Goal: Transaction & Acquisition: Purchase product/service

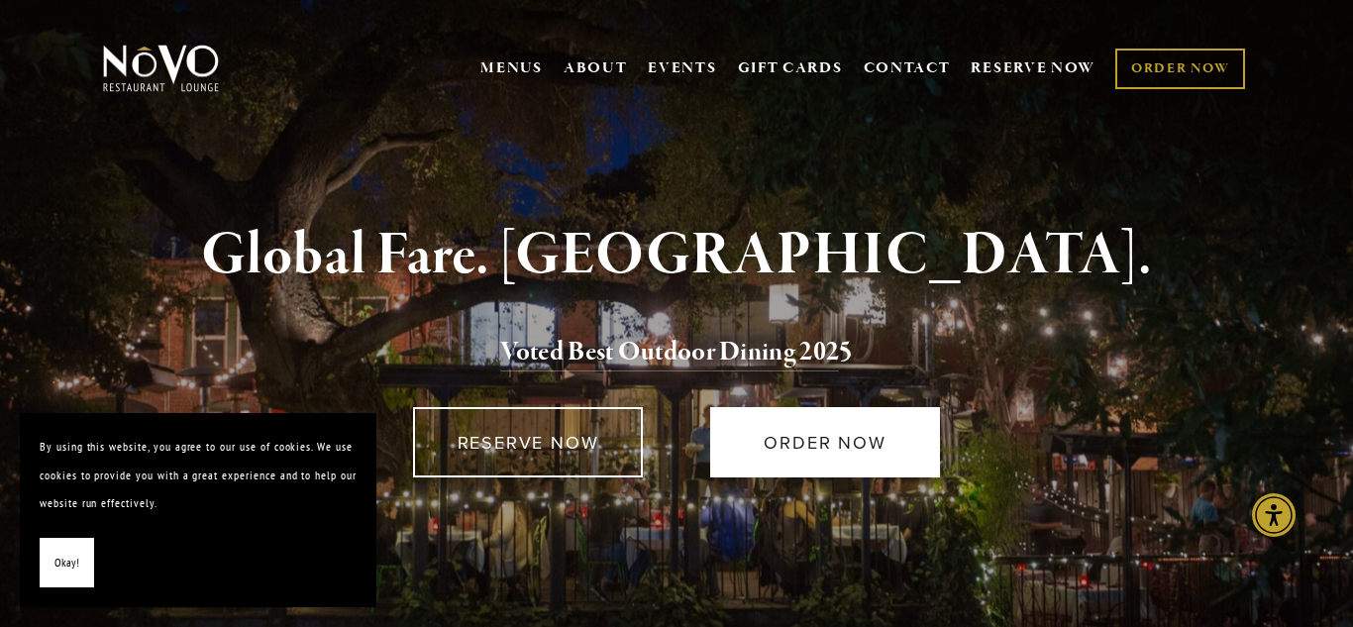
click at [814, 416] on link "ORDER NOW" at bounding box center [825, 442] width 230 height 70
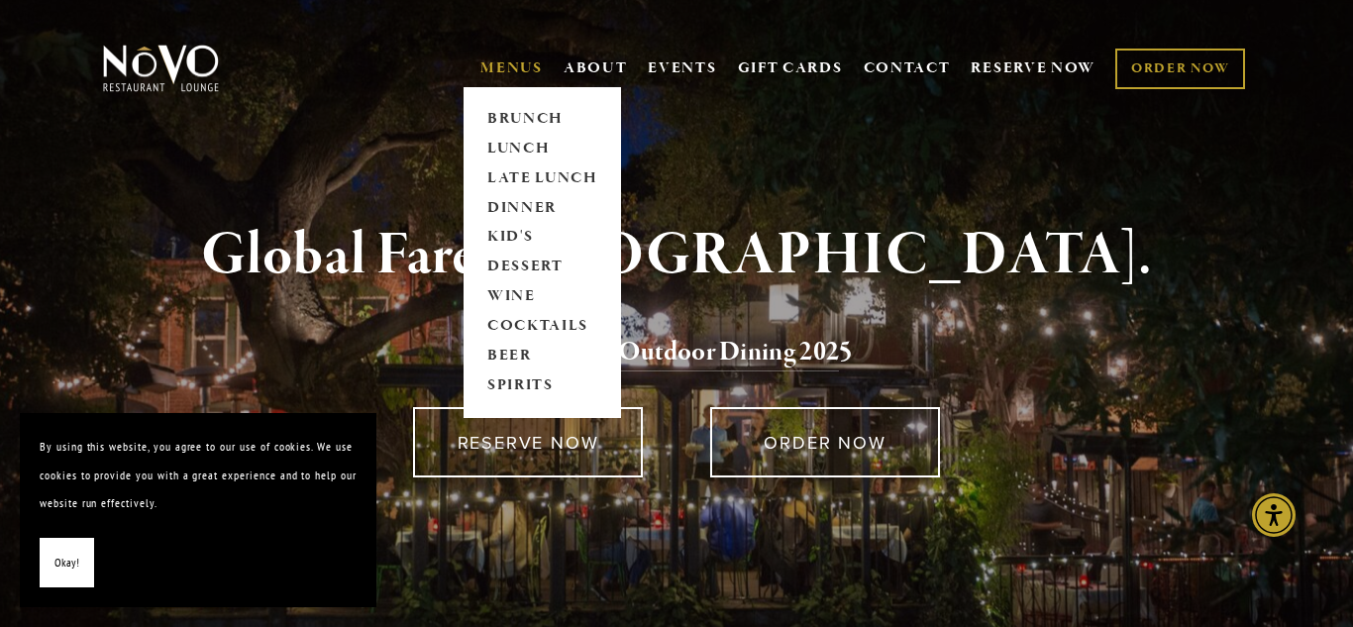
click at [483, 73] on link "MENUS" at bounding box center [511, 68] width 62 height 20
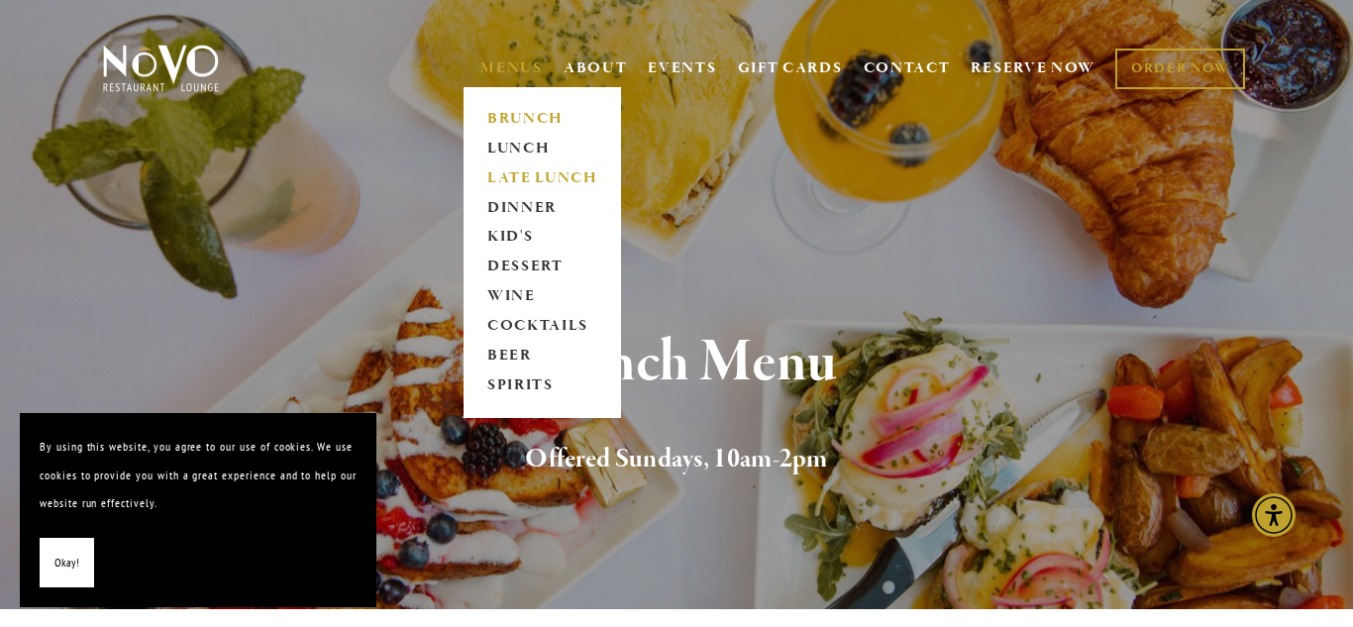
click at [488, 176] on link "LATE LUNCH" at bounding box center [542, 178] width 124 height 30
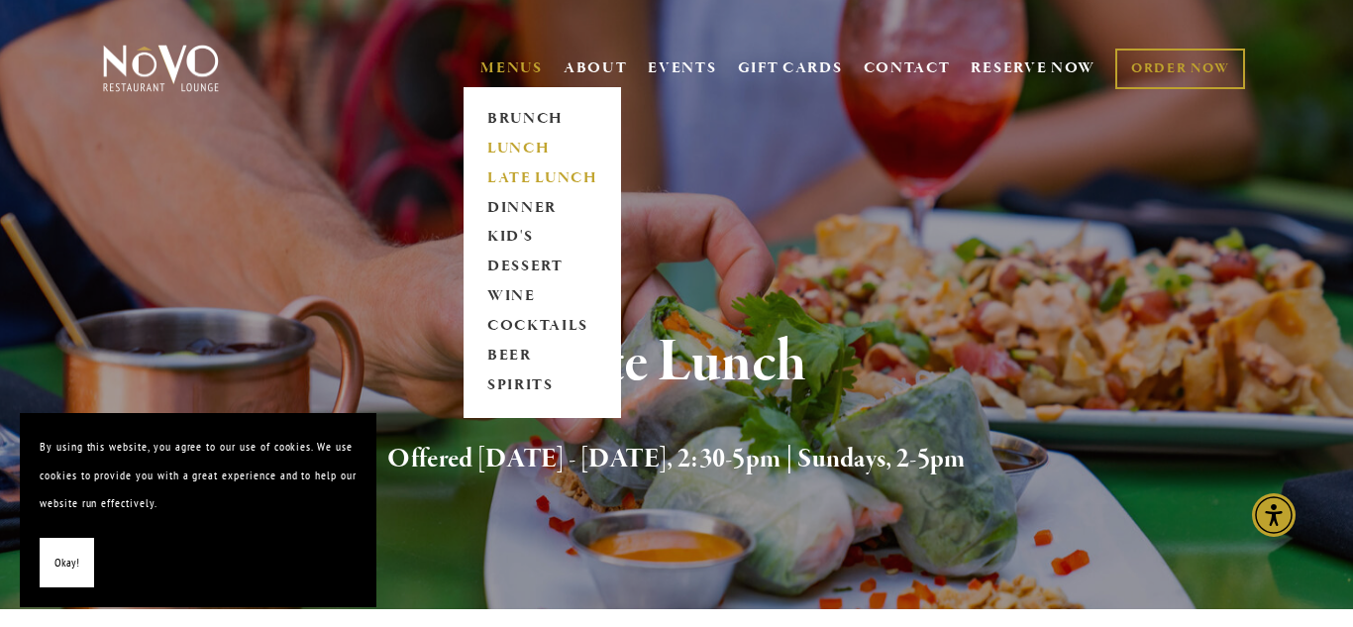
click at [485, 145] on link "LUNCH" at bounding box center [542, 149] width 124 height 30
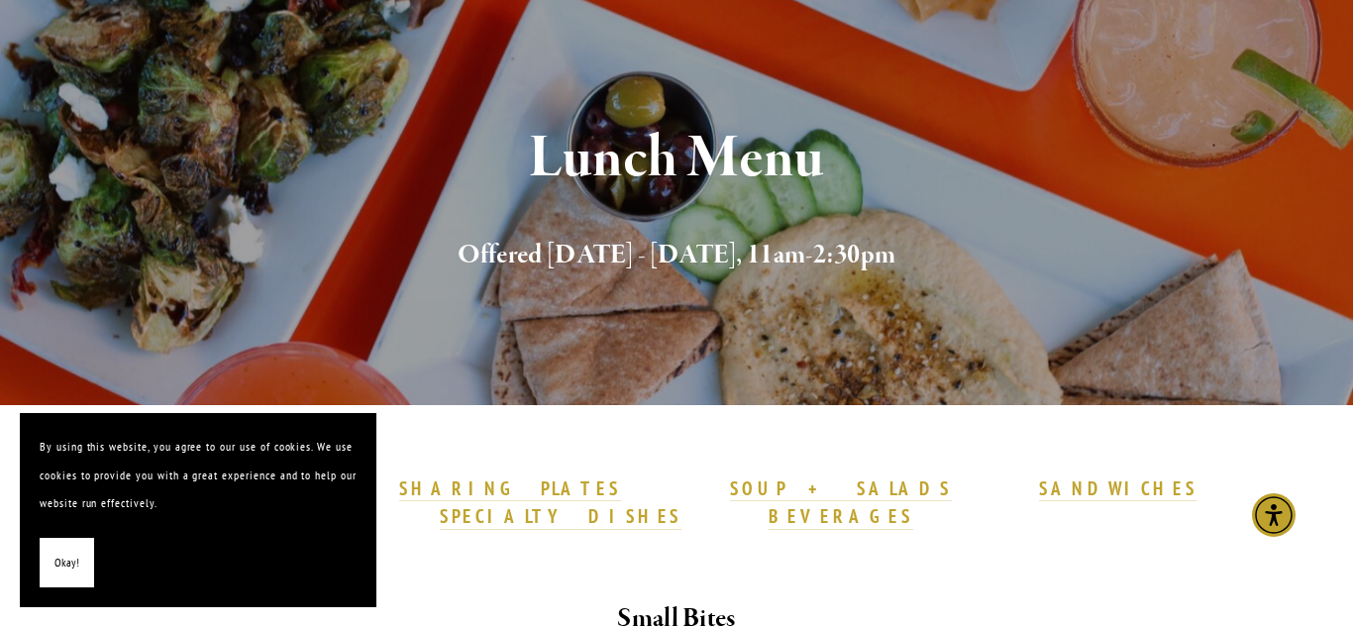
scroll to position [206, 0]
